Goal: Check status: Check status

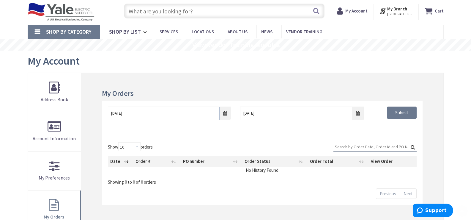
scroll to position [89, 0]
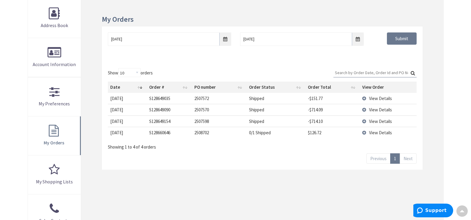
type input "[GEOGRAPHIC_DATA], [GEOGRAPHIC_DATA]"
click at [226, 37] on input "[DATE]" at bounding box center [169, 38] width 123 height 13
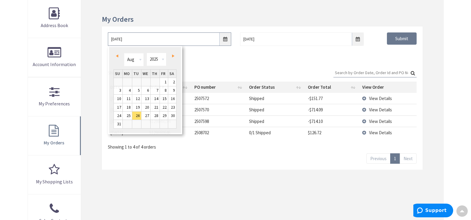
scroll to position [0, 0]
click at [161, 58] on select "1980 1981 1982 1983 1984 1985 1986 1987 1988 1989 1990 1991 1992 1993 1994 1995…" at bounding box center [156, 59] width 20 height 13
type input "[DATE]"
click at [380, 57] on div "08/25/2021 9/2/2025 Submit" at bounding box center [262, 44] width 320 height 36
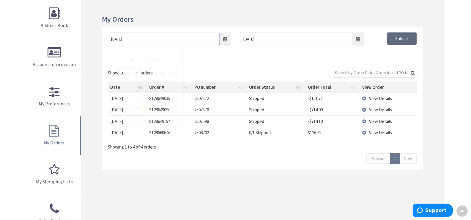
click at [394, 42] on input "Submit" at bounding box center [402, 38] width 30 height 12
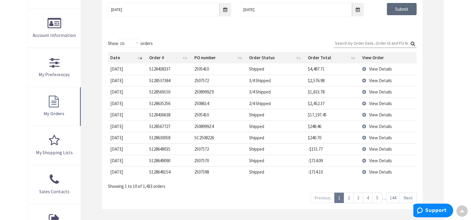
scroll to position [119, 0]
click at [350, 194] on link "2" at bounding box center [349, 197] width 10 height 10
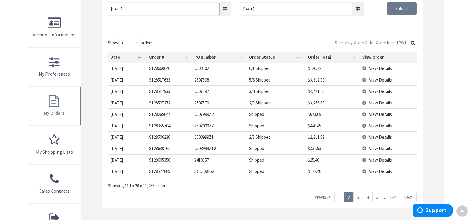
click at [340, 193] on link "1" at bounding box center [339, 197] width 10 height 10
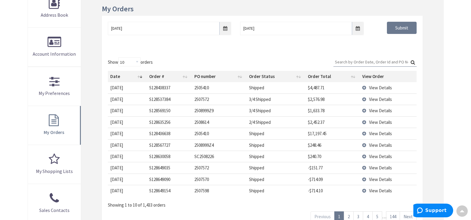
scroll to position [1, 0]
